Goal: Find contact information: Find contact information

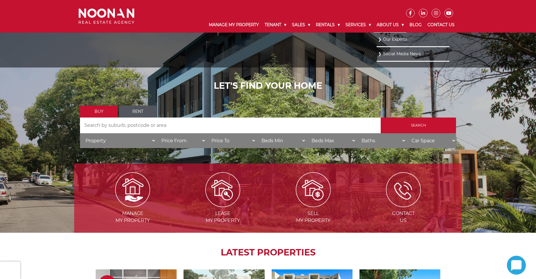
click at [389, 23] on link "About Us" at bounding box center [390, 24] width 33 height 15
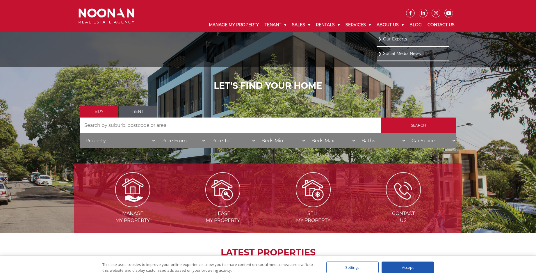
click at [390, 40] on link "Our Experts" at bounding box center [413, 39] width 70 height 8
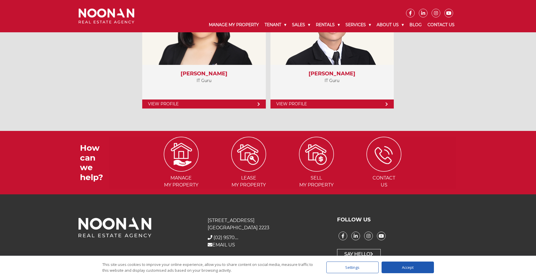
scroll to position [2654, 0]
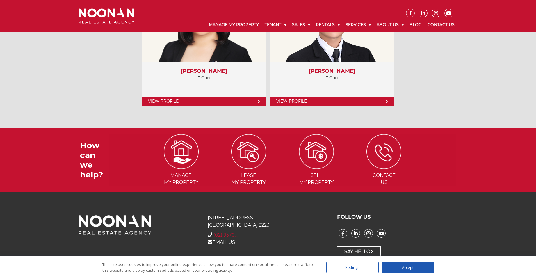
click at [235, 234] on span "(02) 9570...." at bounding box center [225, 235] width 25 height 6
drag, startPoint x: 256, startPoint y: 233, endPoint x: 209, endPoint y: 234, distance: 47.4
click at [209, 234] on div "+ [PHONE_NUMBER] (02) 9570...." at bounding box center [268, 235] width 120 height 7
copy div "+ [PHONE_NUMBER]"
